Goal: Find specific page/section: Find specific page/section

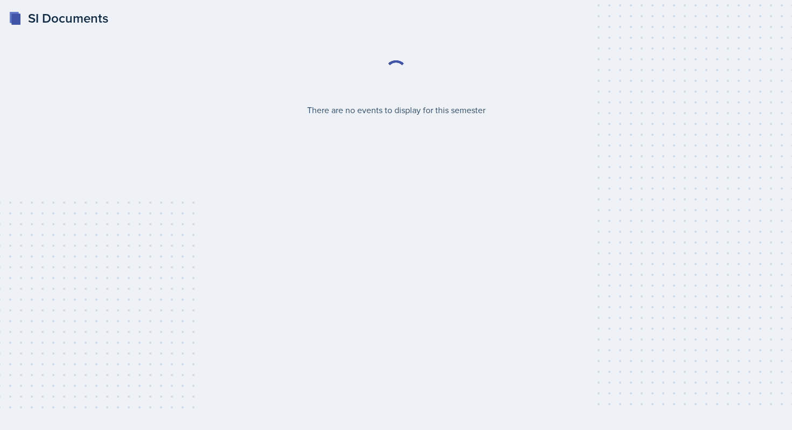
select select "2bed604d-1099-4043-b1bc-2365e8740244"
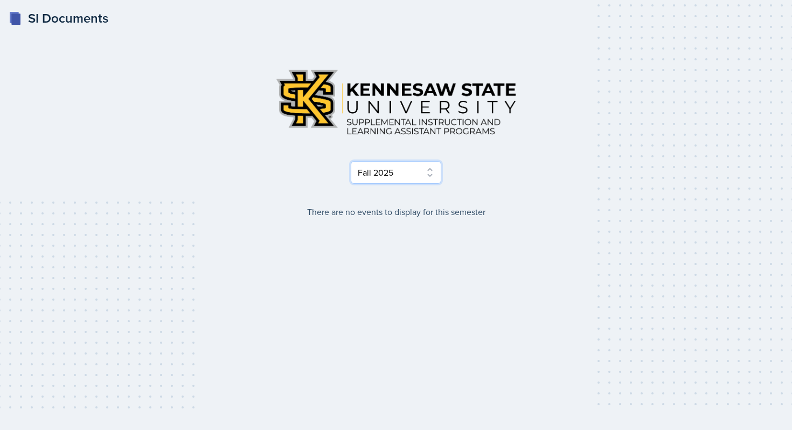
click at [419, 180] on select "Select Semester Fall 2025 Summer 2025 Spring 2025 Fall 2024 Summer 2024 Spring …" at bounding box center [396, 172] width 91 height 23
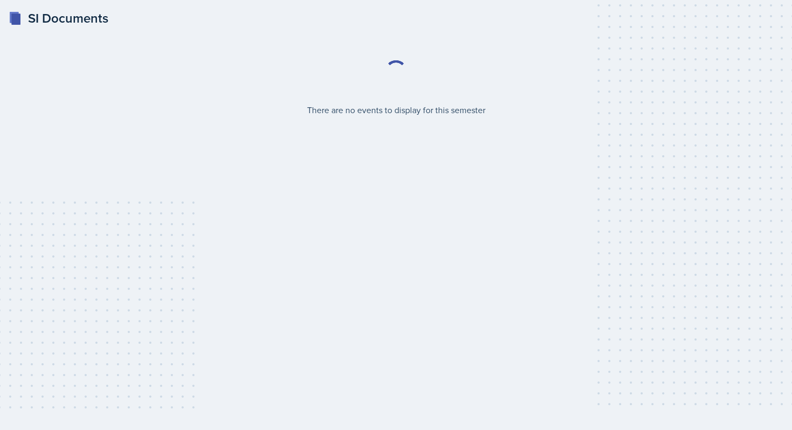
select select "2bed604d-1099-4043-b1bc-2365e8740244"
